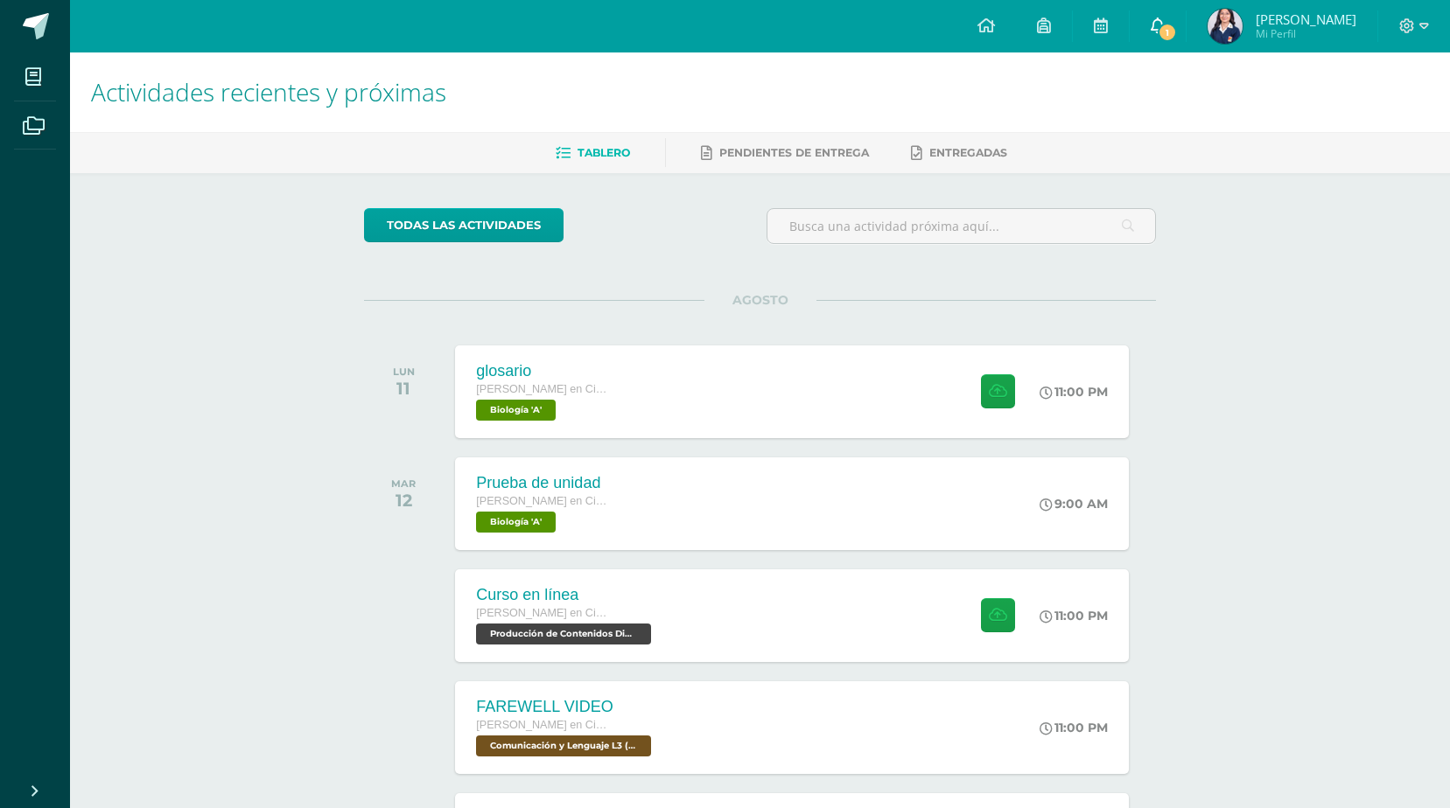
click at [1171, 45] on link "1" at bounding box center [1157, 26] width 56 height 52
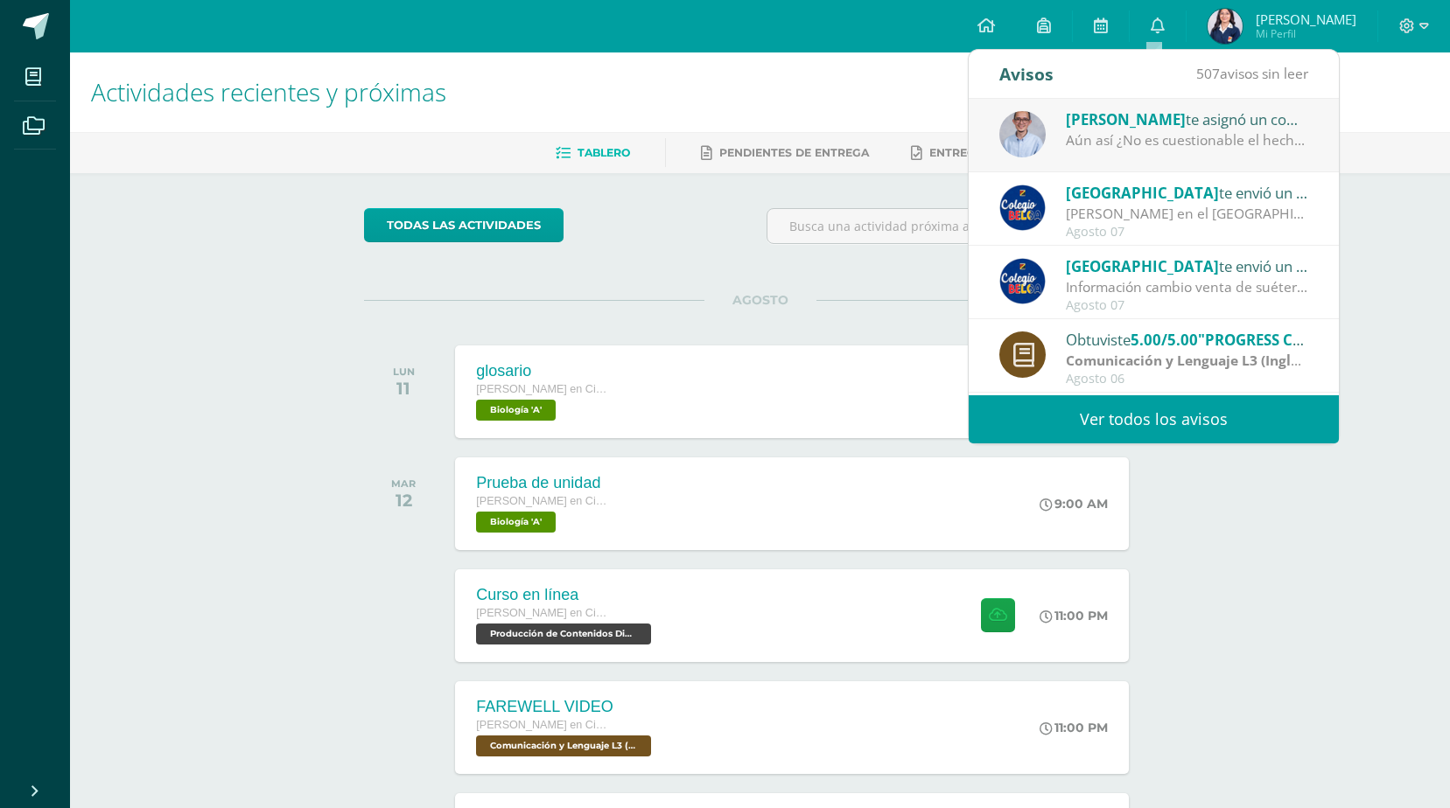
click at [1169, 161] on div "[PERSON_NAME] te asignó un comentario en 'Hoja de trabajo 1' para 'Ética Profes…" at bounding box center [1153, 135] width 370 height 73
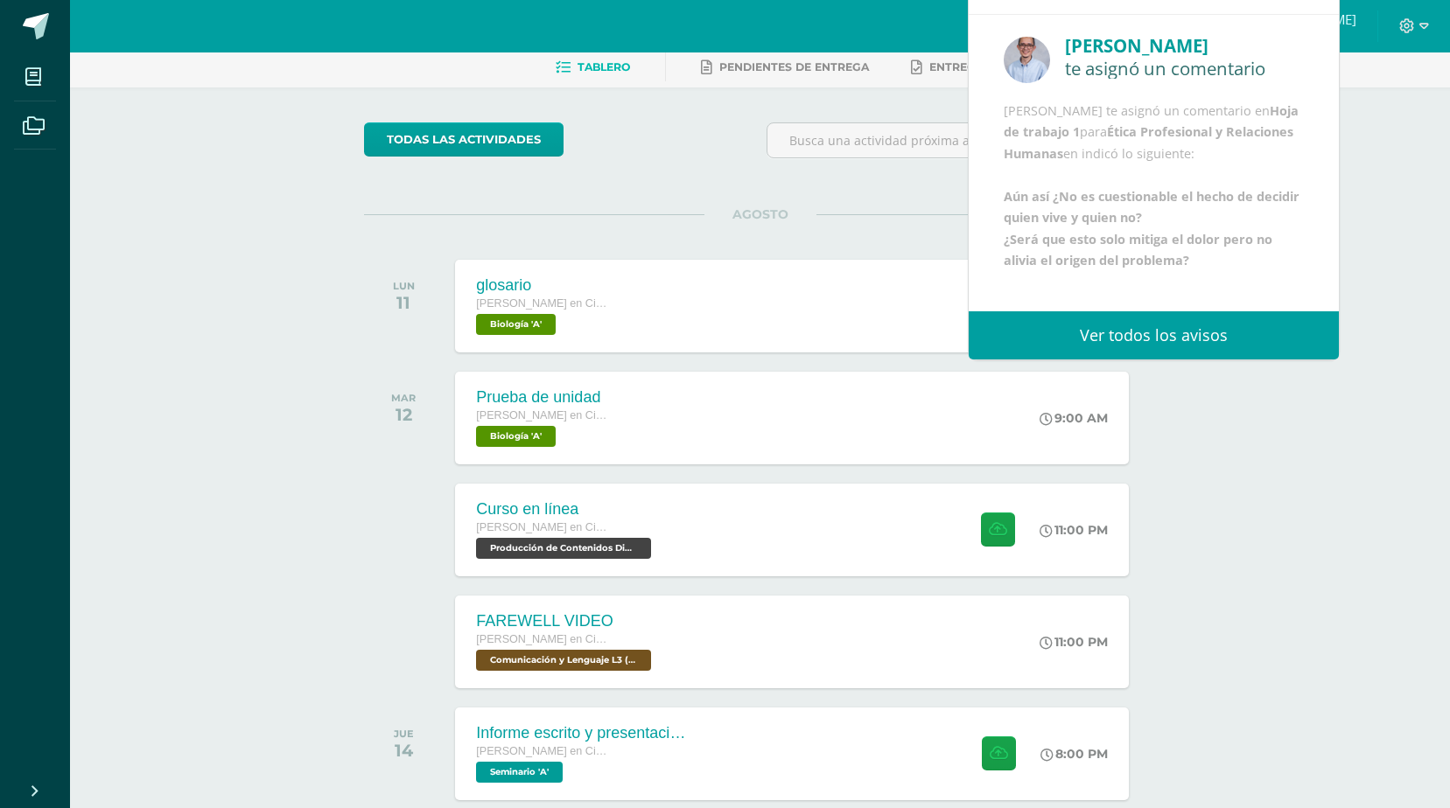
scroll to position [178, 0]
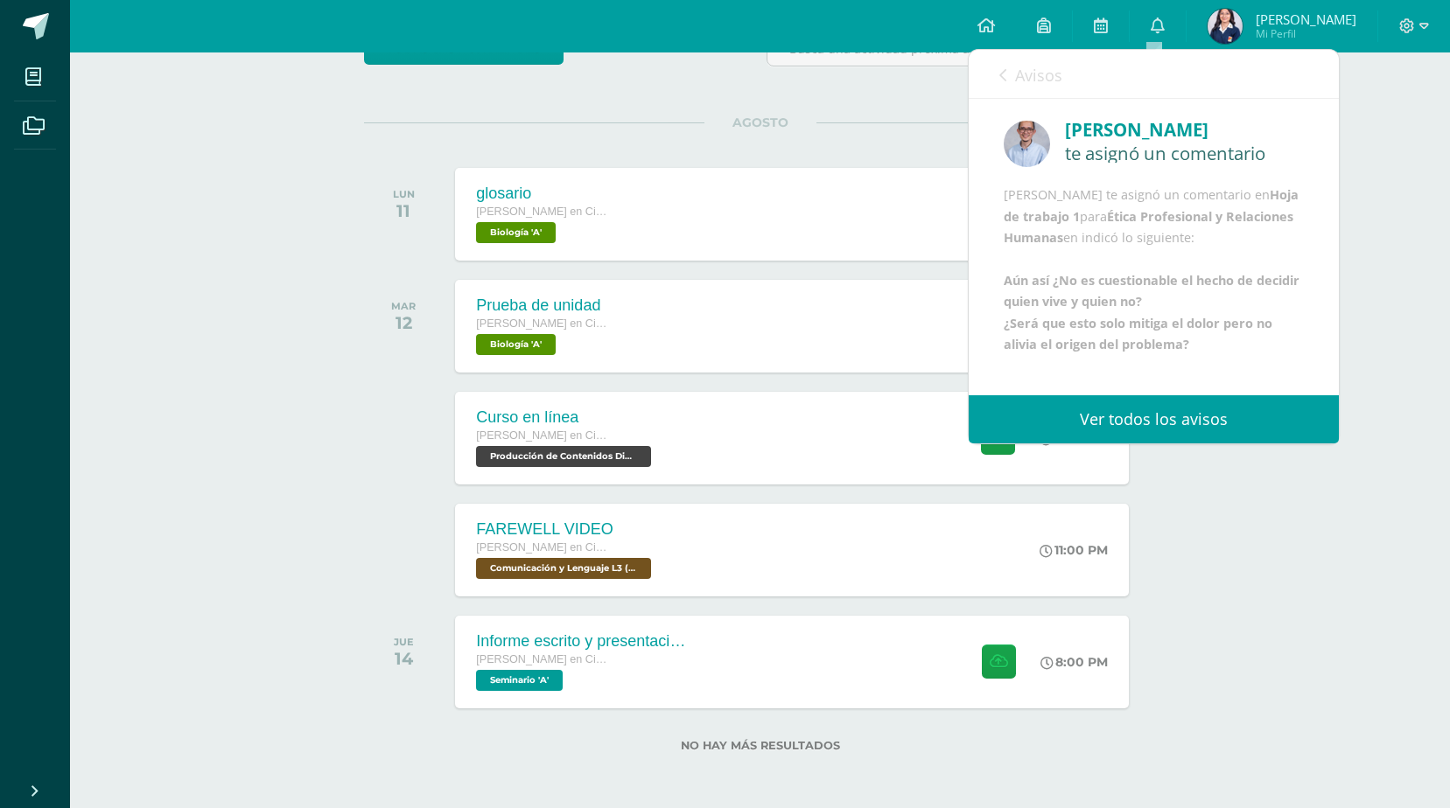
click at [1010, 83] on link "Avisos" at bounding box center [1030, 75] width 63 height 50
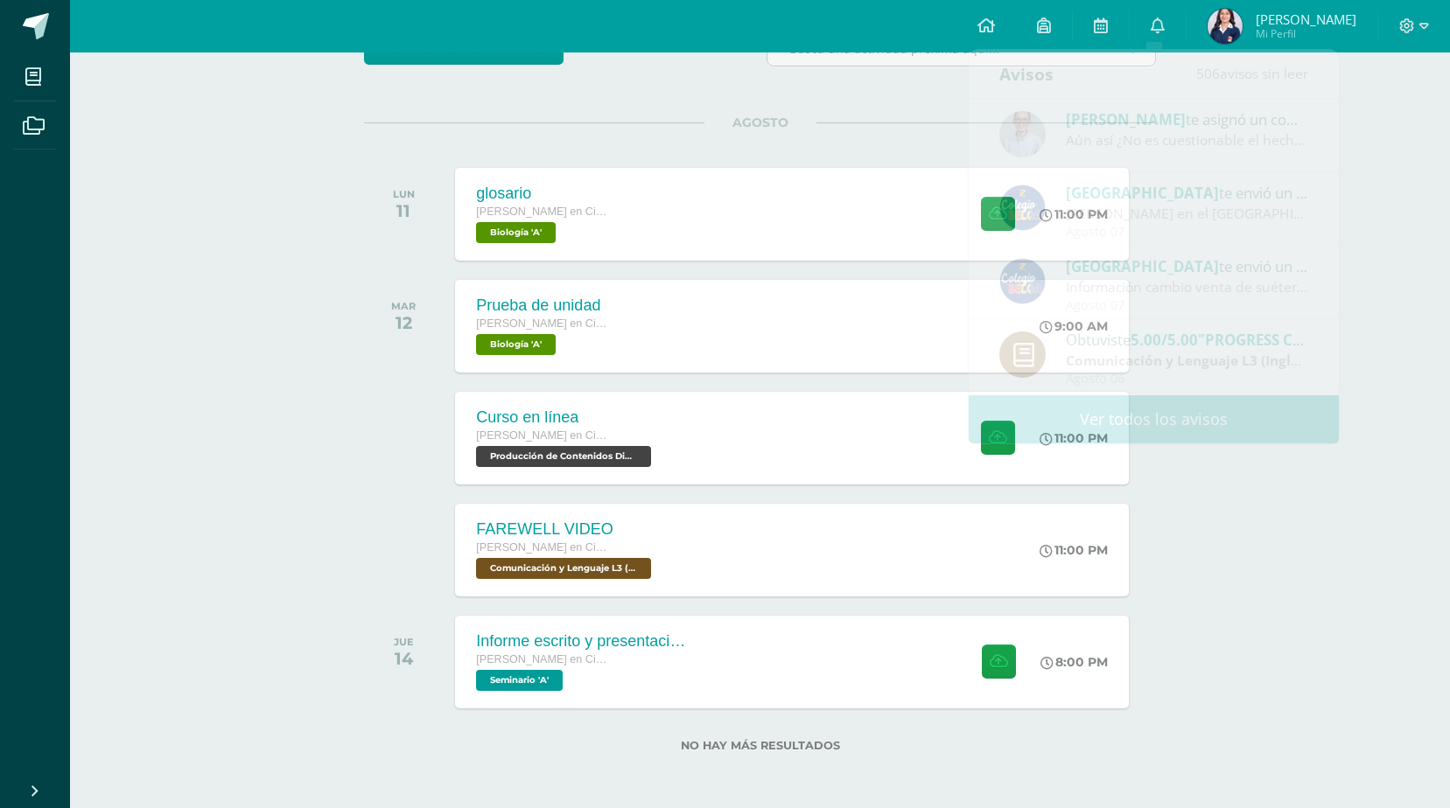
click at [1393, 233] on div "Actividades recientes y próximas Tablero Pendientes de entrega Entregadas todas…" at bounding box center [760, 341] width 1380 height 933
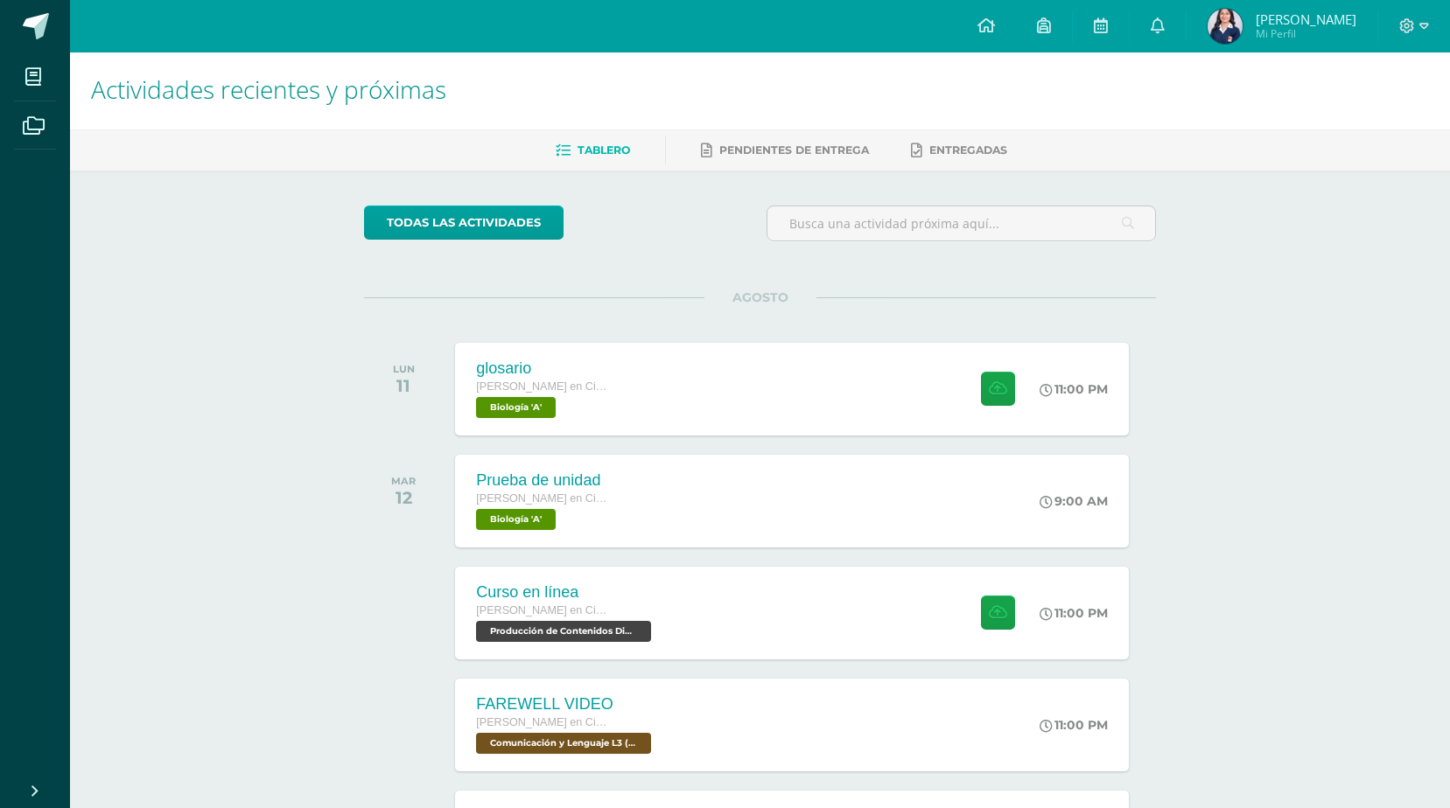
scroll to position [0, 0]
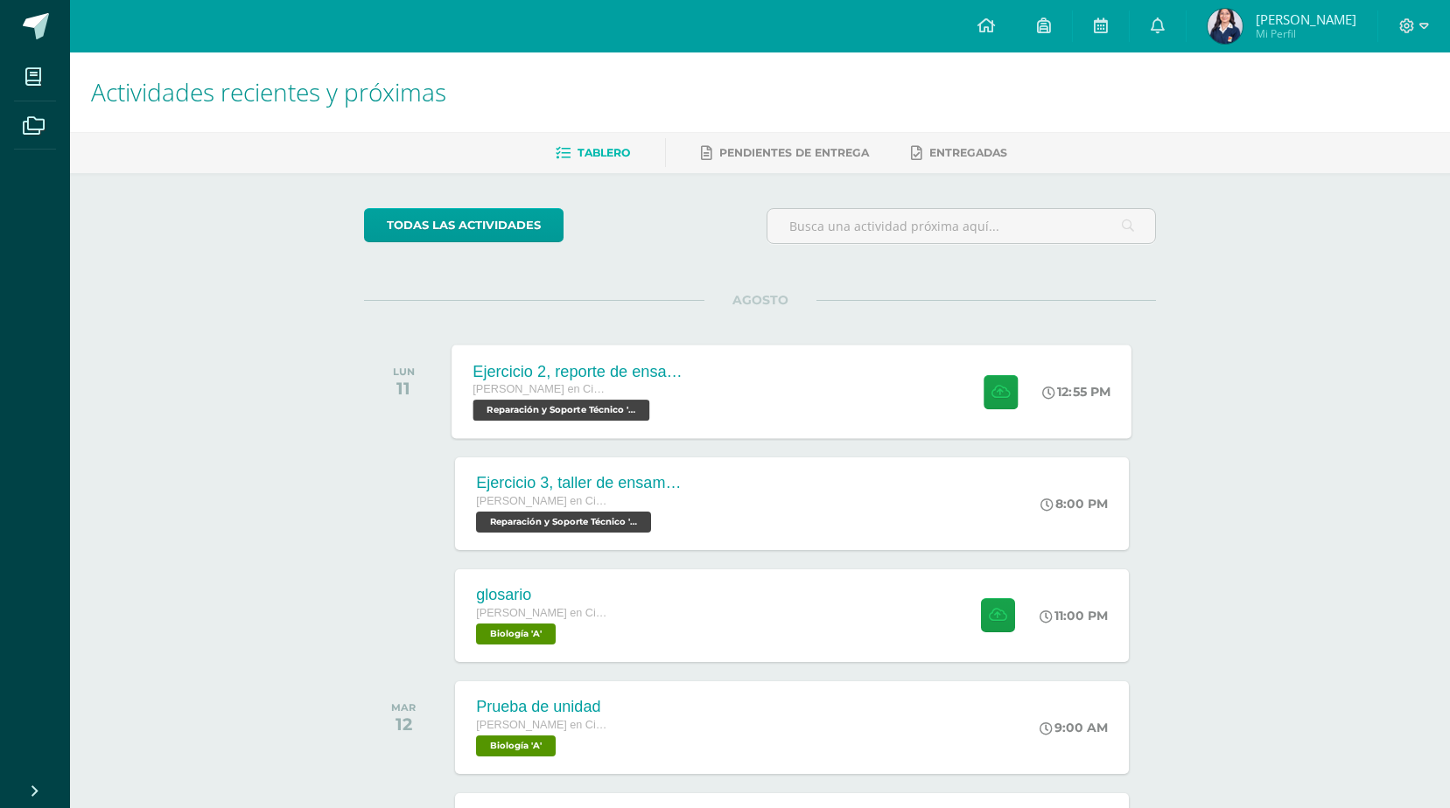
click at [757, 416] on div "Ejercicio 2, reporte de ensamblaje Quinto Quinto Bachillerato en Ciencias y Let…" at bounding box center [792, 392] width 680 height 94
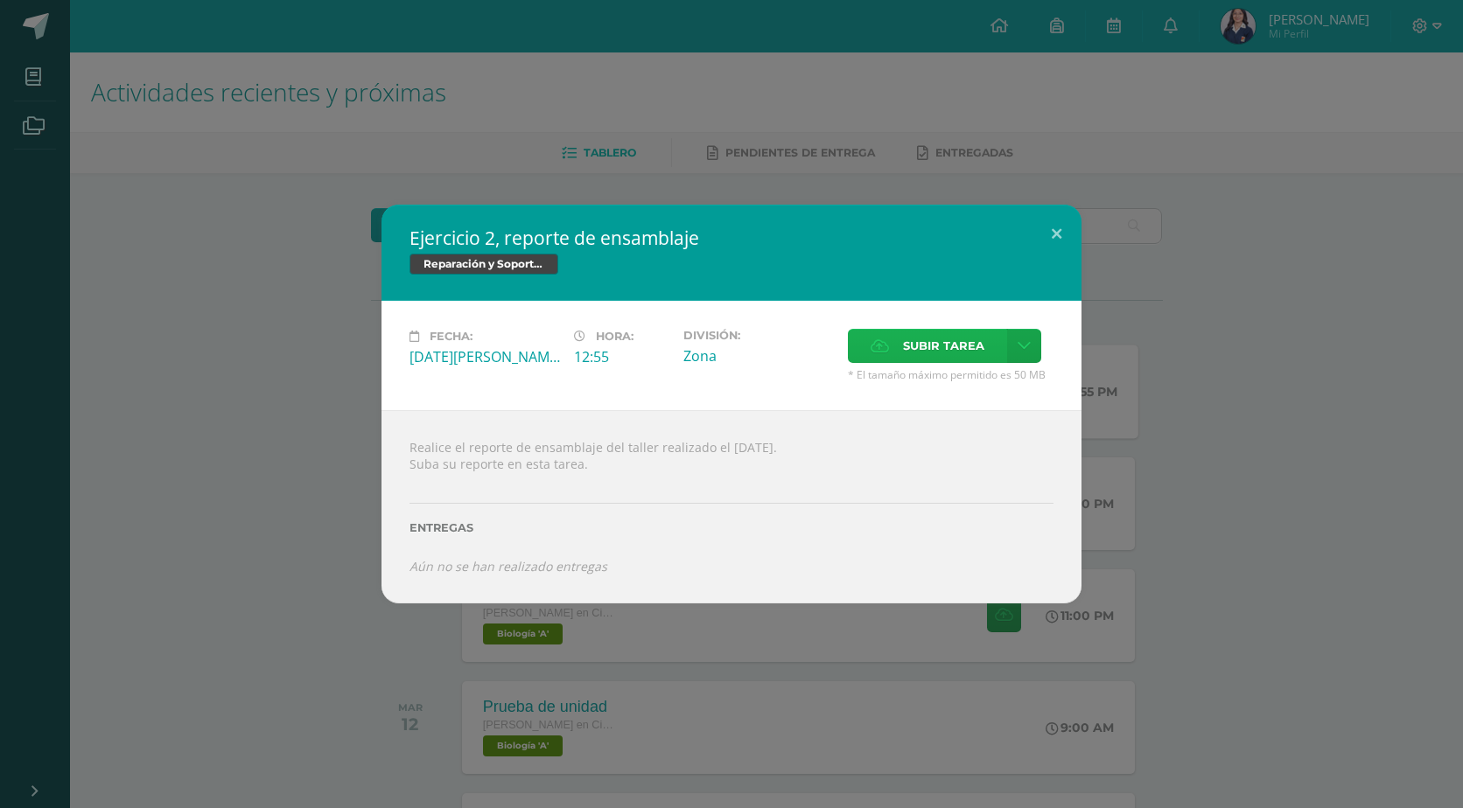
click at [878, 342] on icon at bounding box center [879, 345] width 18 height 11
click at [0, 0] on input "Subir tarea" at bounding box center [0, 0] width 0 height 0
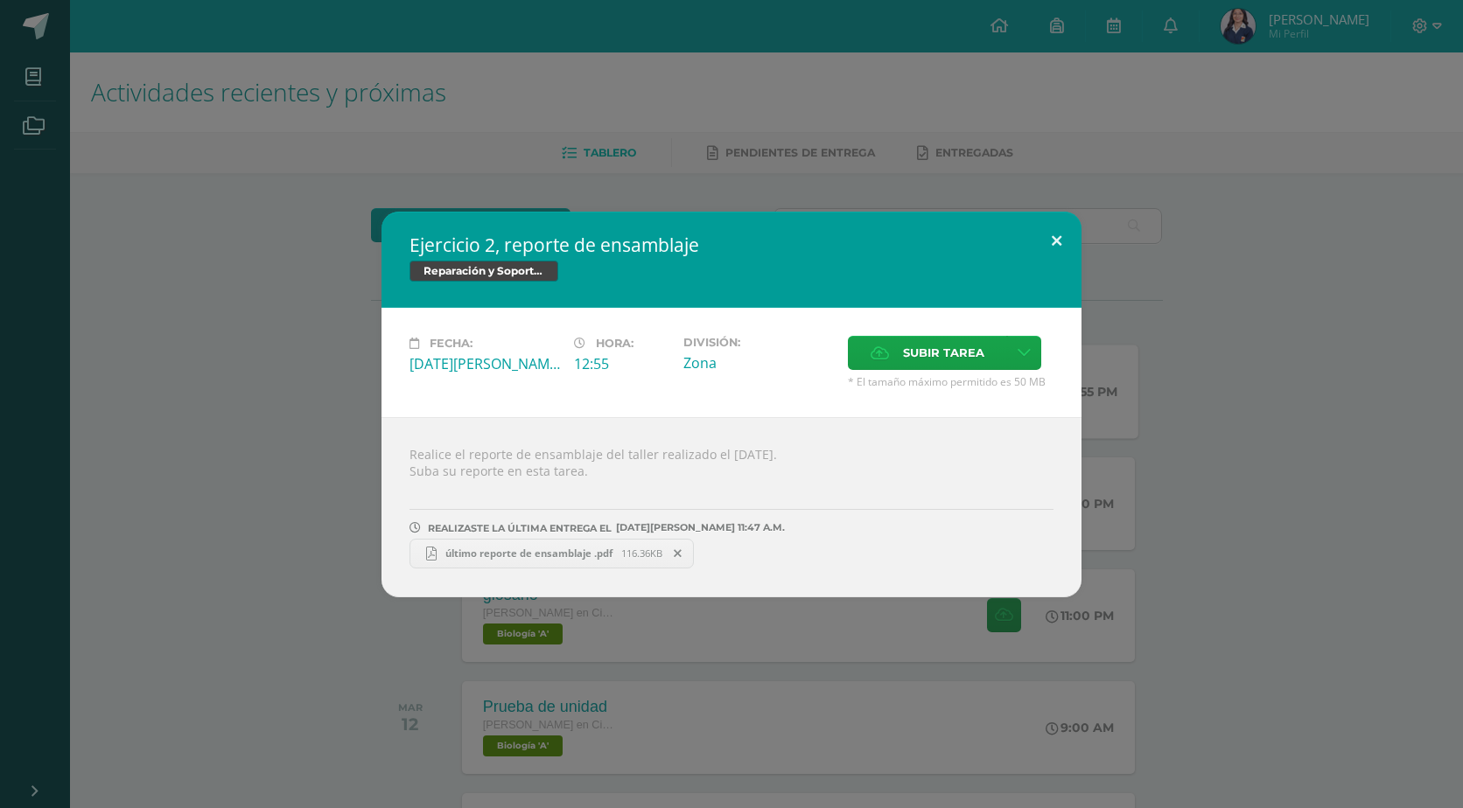
click at [1064, 242] on button at bounding box center [1056, 241] width 50 height 59
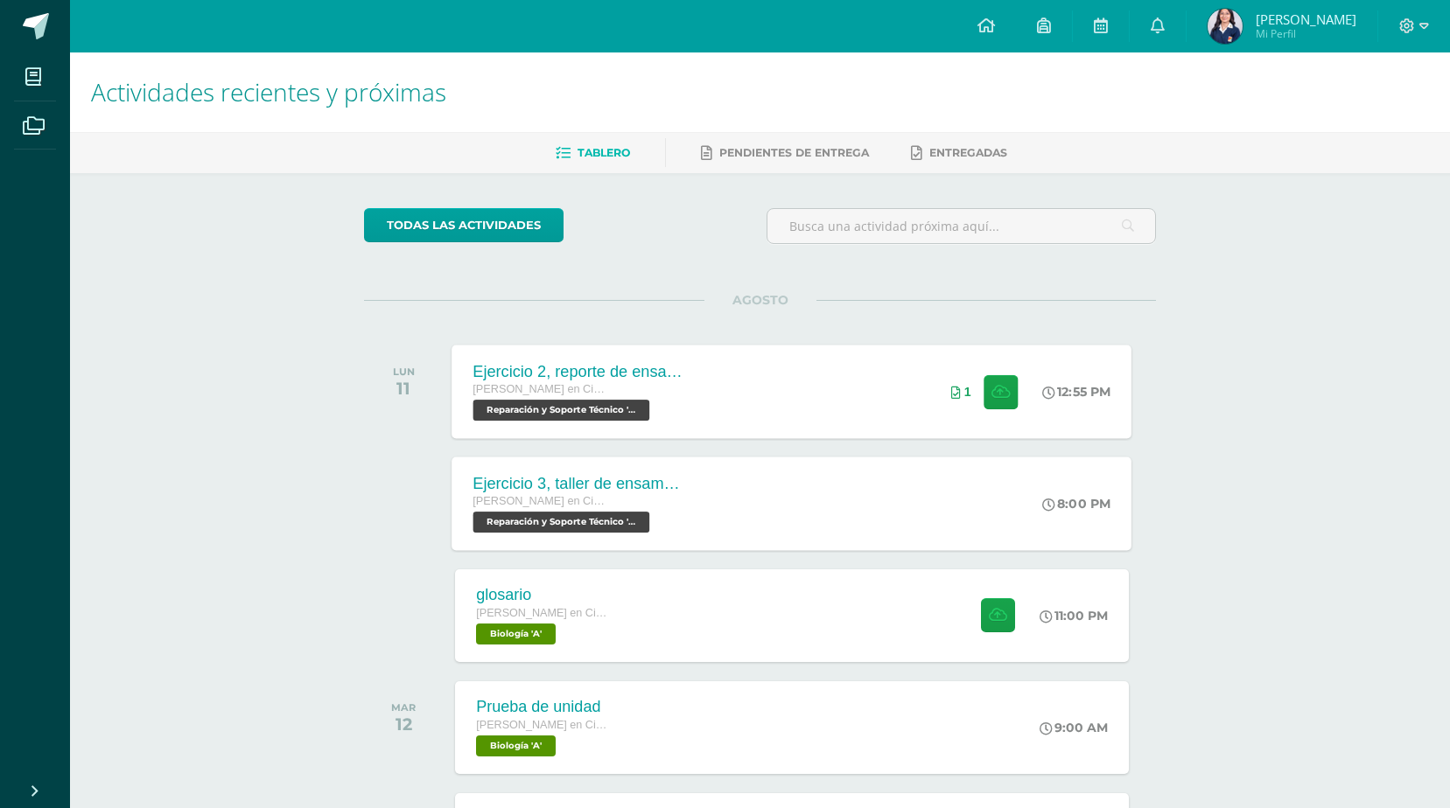
click at [704, 517] on div "Ejercicio 3, taller de ensamblaje Quinto Quinto Bachillerato en Ciencias y Letr…" at bounding box center [579, 504] width 255 height 94
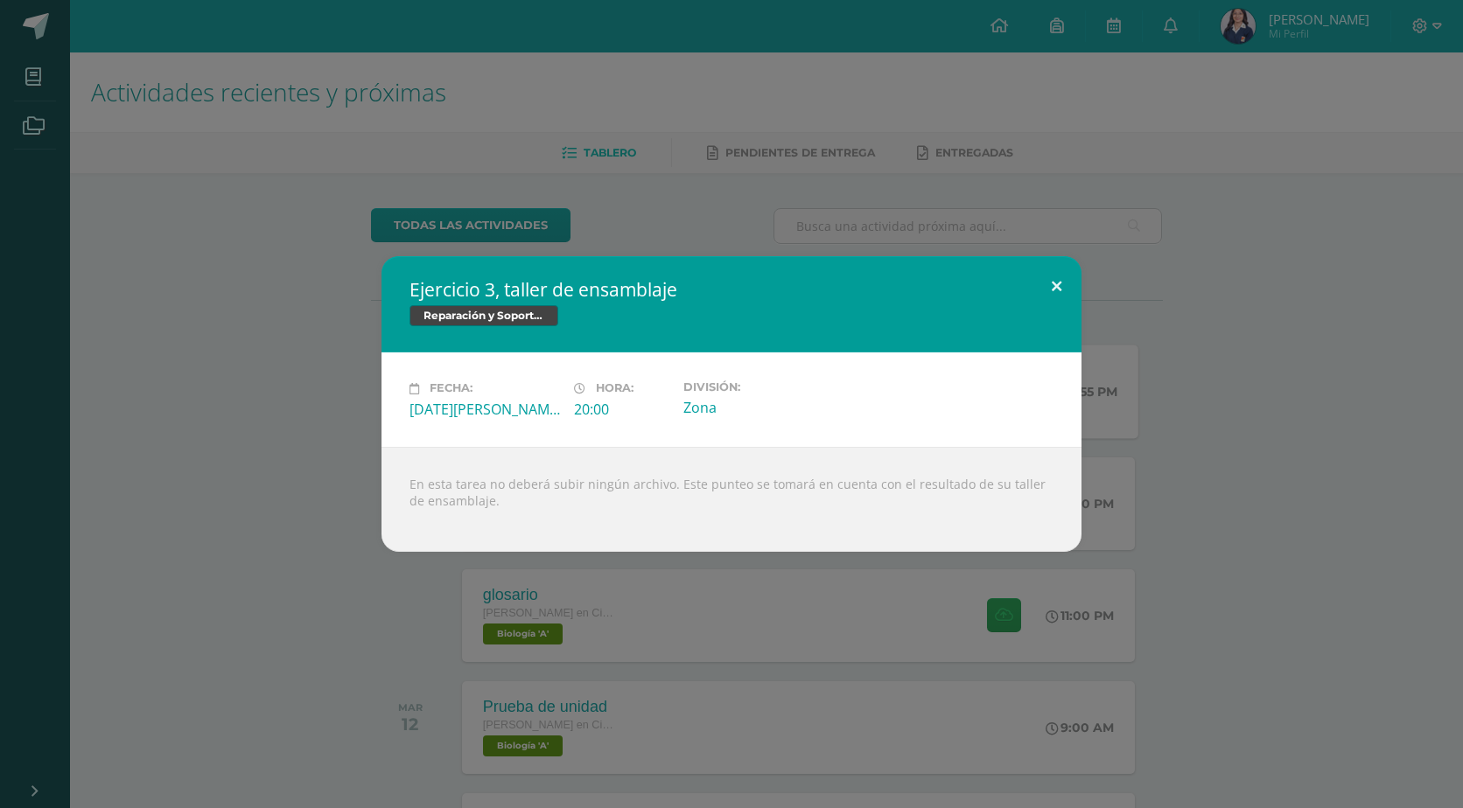
click at [1051, 292] on button at bounding box center [1056, 285] width 50 height 59
